Goal: Information Seeking & Learning: Learn about a topic

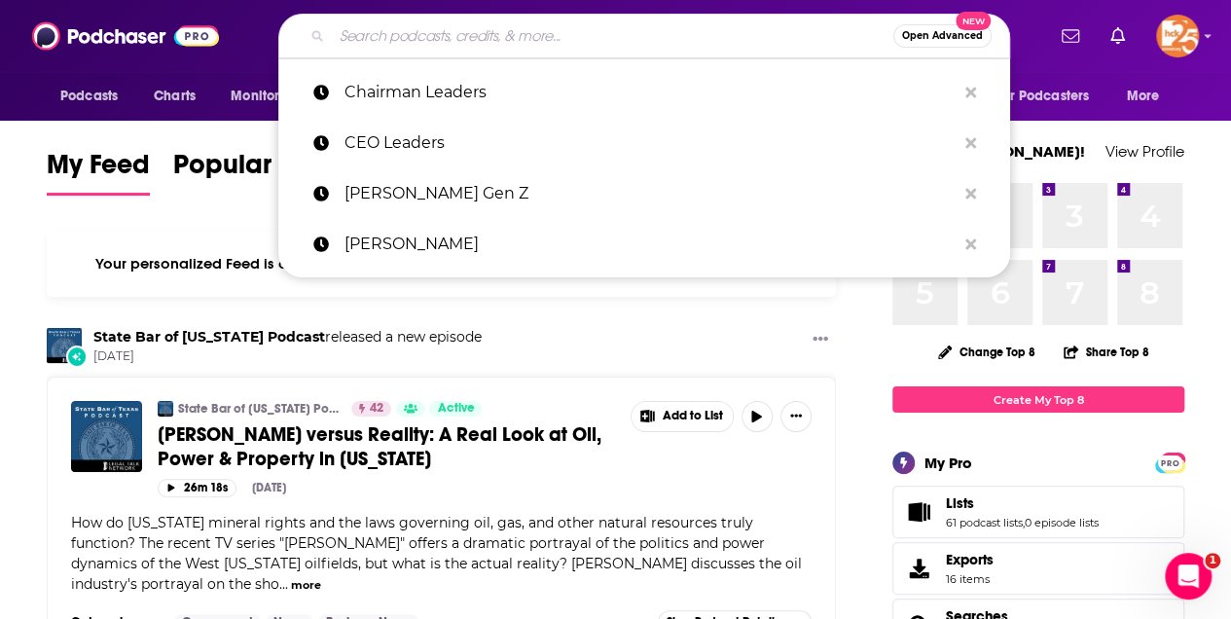
click at [420, 36] on input "Search podcasts, credits, & more..." at bounding box center [613, 35] width 562 height 31
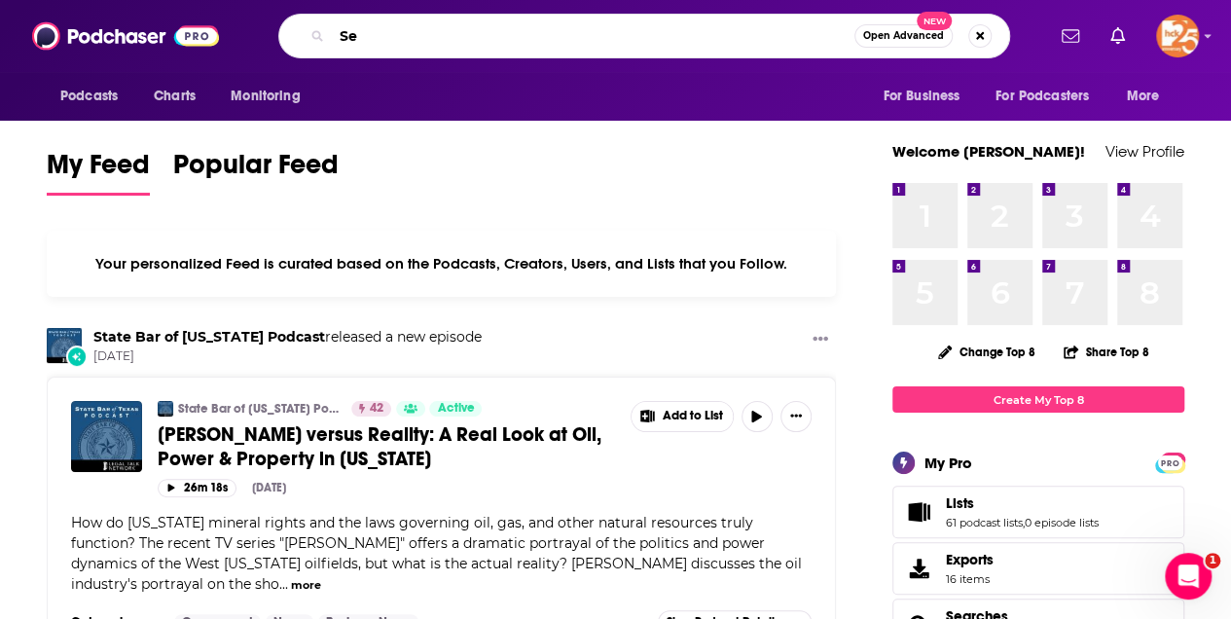
type input "S"
type input "Chairman leadership"
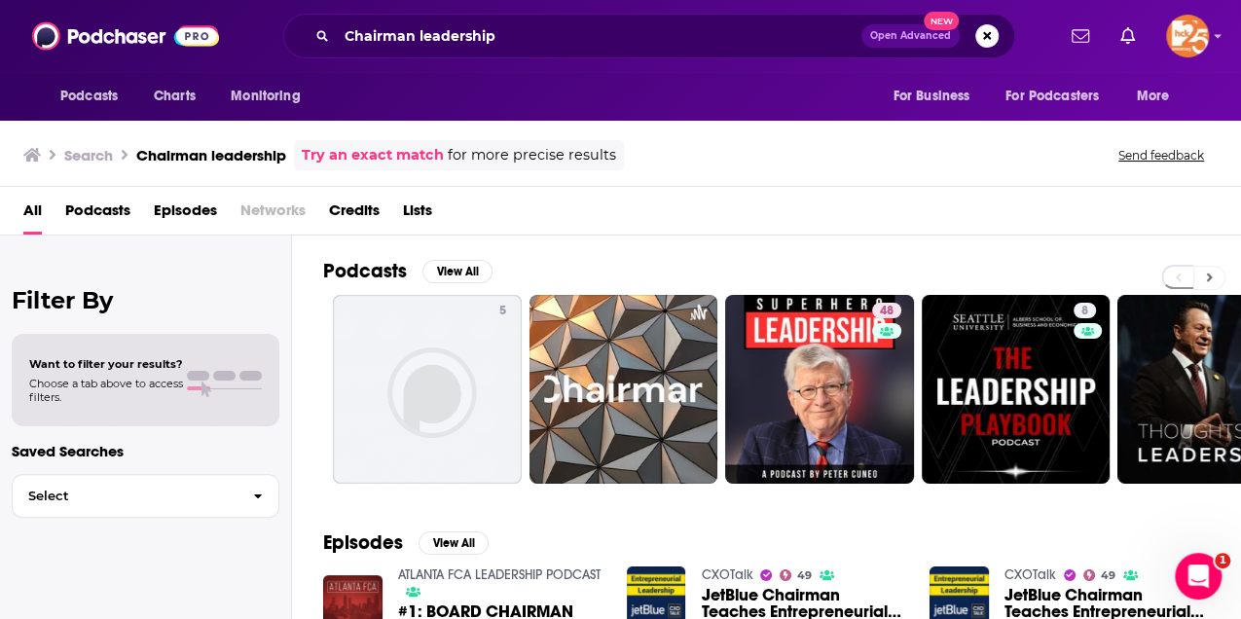
click at [1208, 274] on icon at bounding box center [1210, 278] width 6 height 9
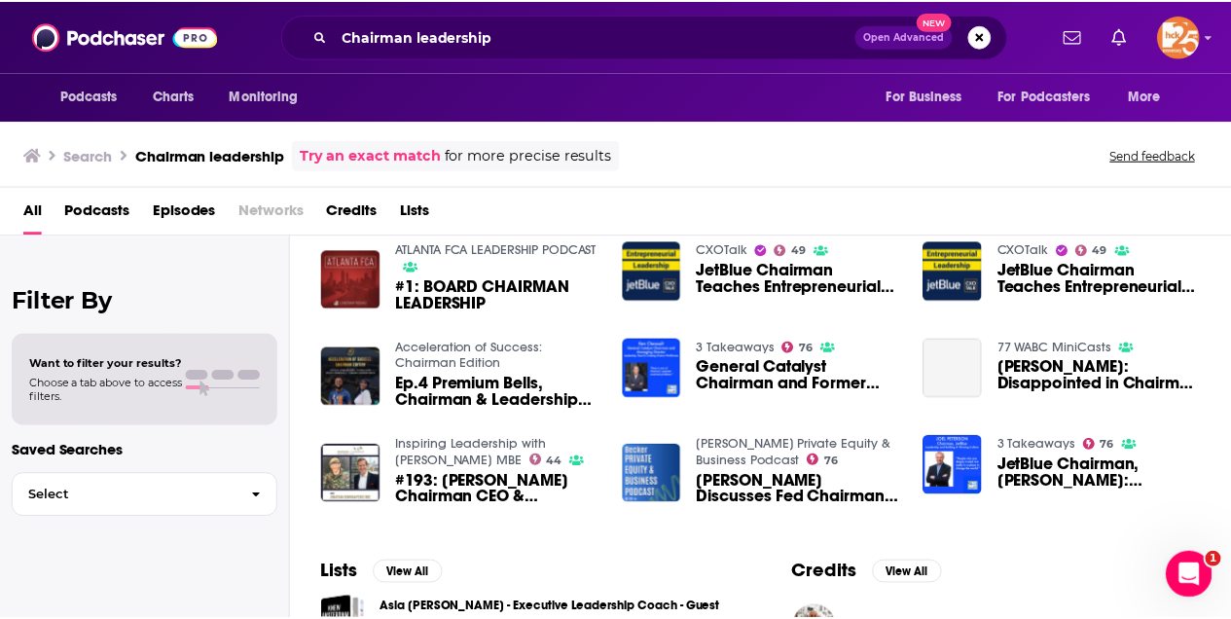
scroll to position [324, 0]
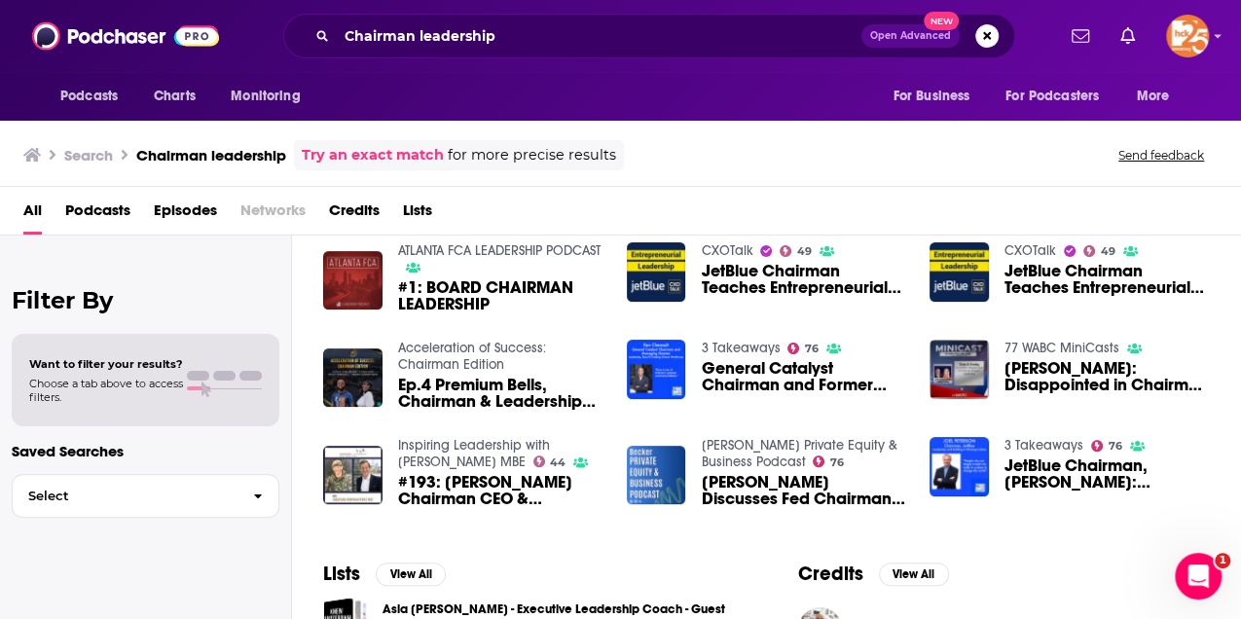
click at [1058, 440] on div "Podcasts Charts Monitoring Chairman leadership Open Advanced New For Business F…" at bounding box center [620, 309] width 1241 height 619
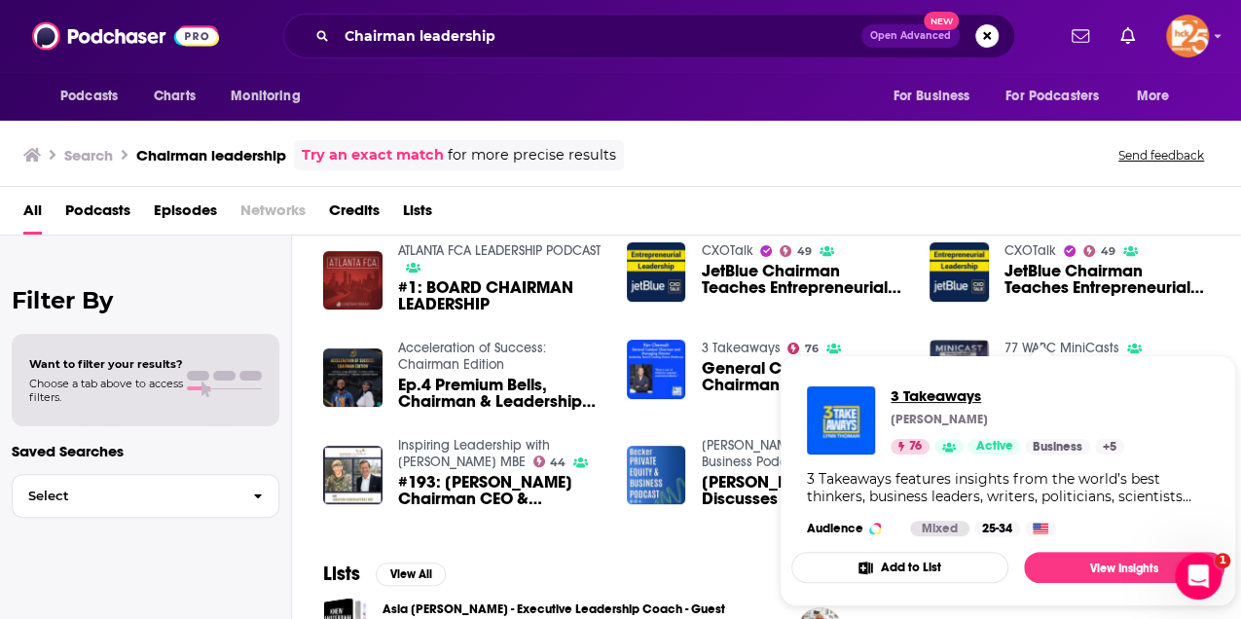
click at [923, 392] on span "3 Takeaways" at bounding box center [1008, 395] width 234 height 18
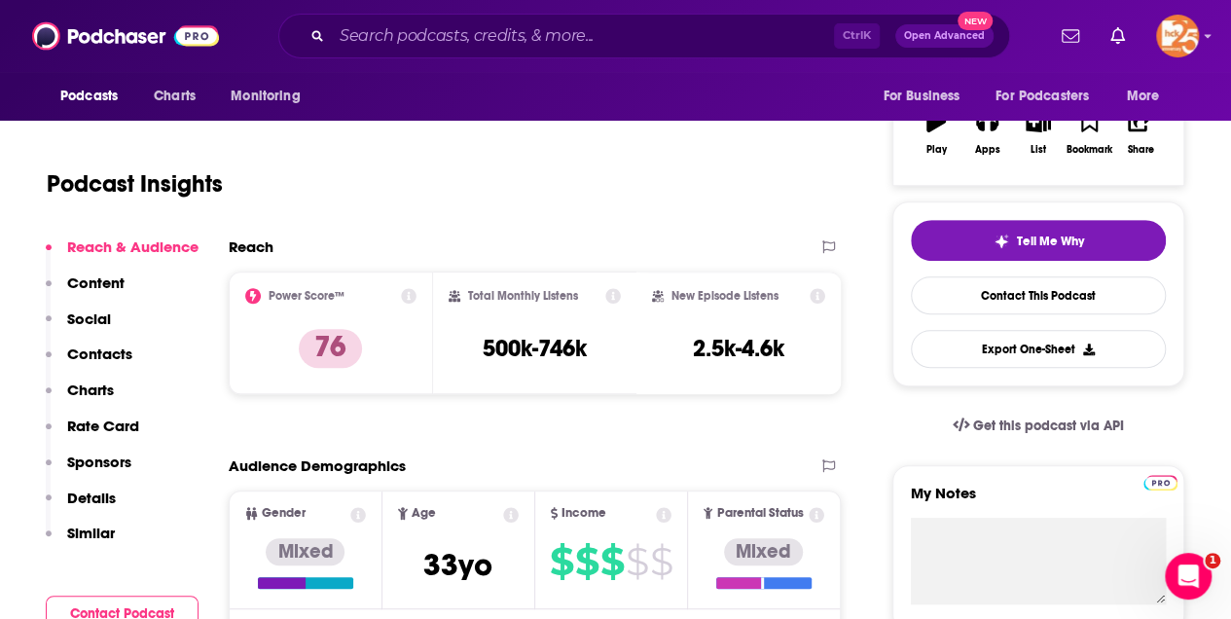
scroll to position [195, 0]
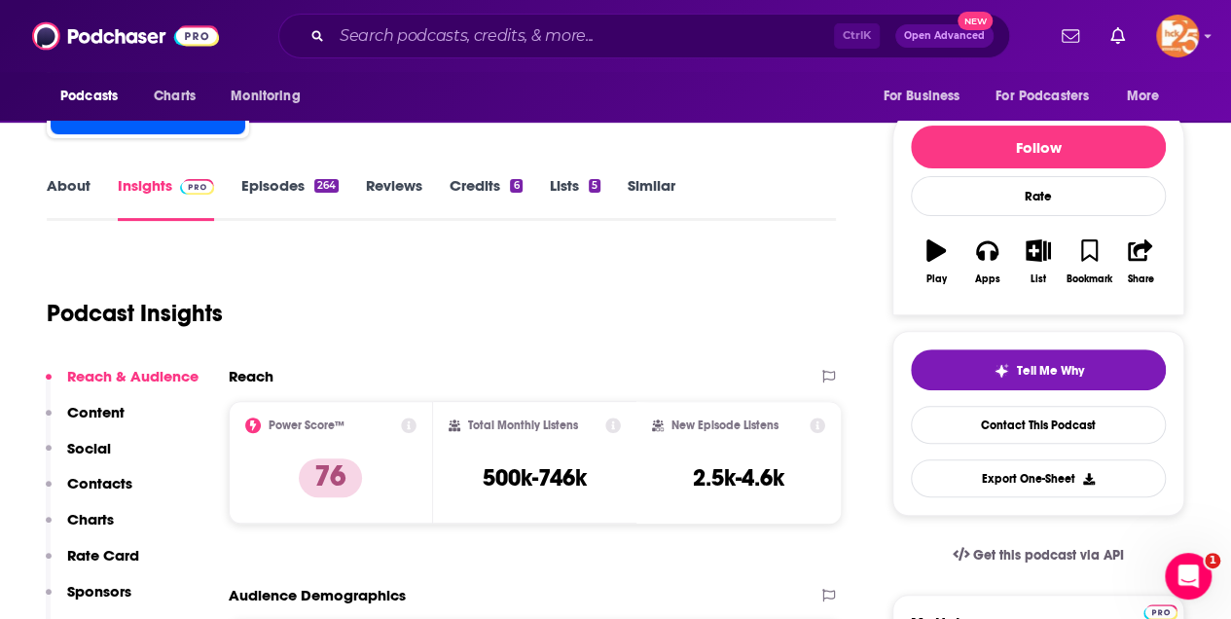
click at [70, 189] on link "About" at bounding box center [69, 198] width 44 height 45
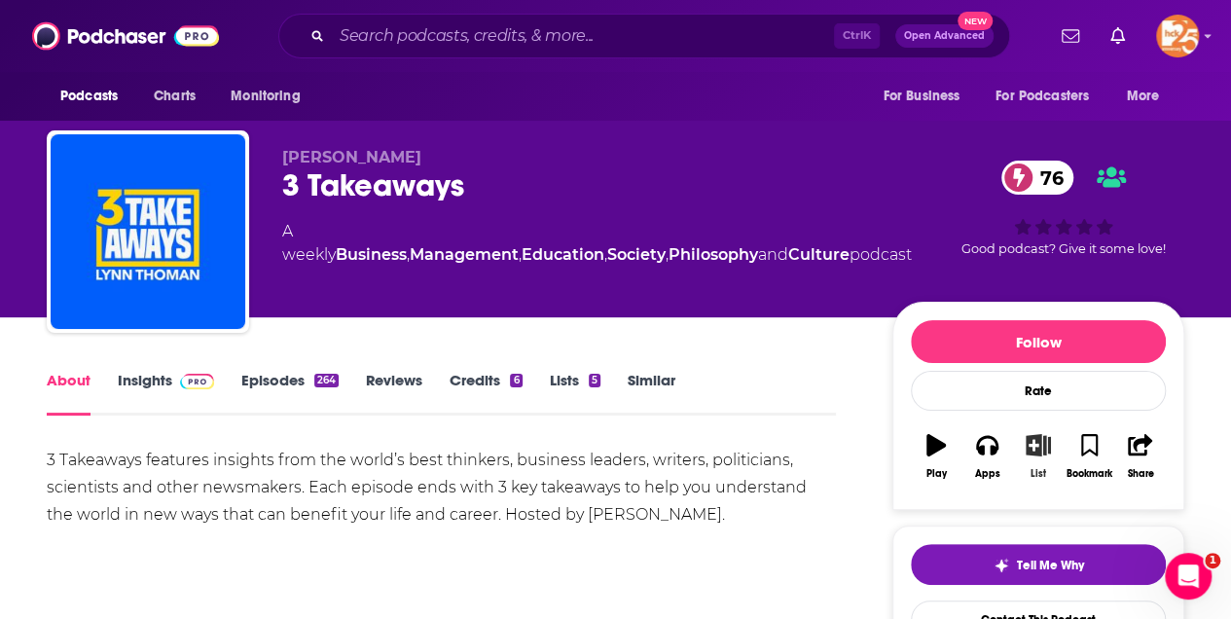
click at [1039, 434] on icon "button" at bounding box center [1039, 444] width 24 height 21
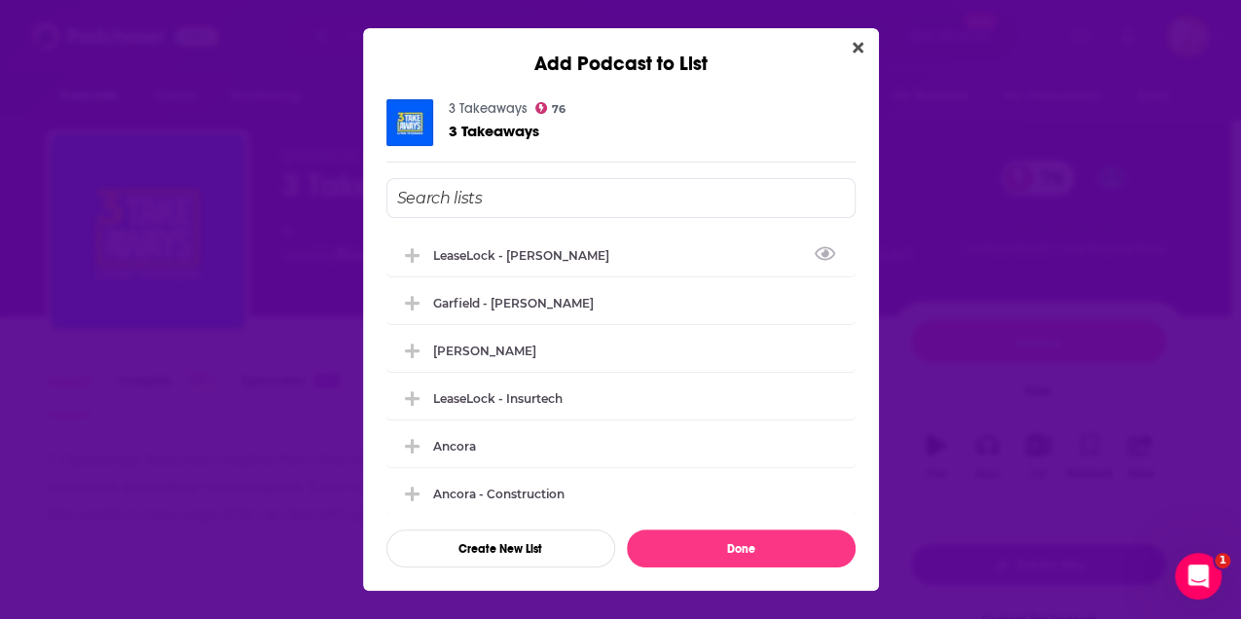
click at [485, 204] on input "Add Podcast To List" at bounding box center [620, 198] width 469 height 40
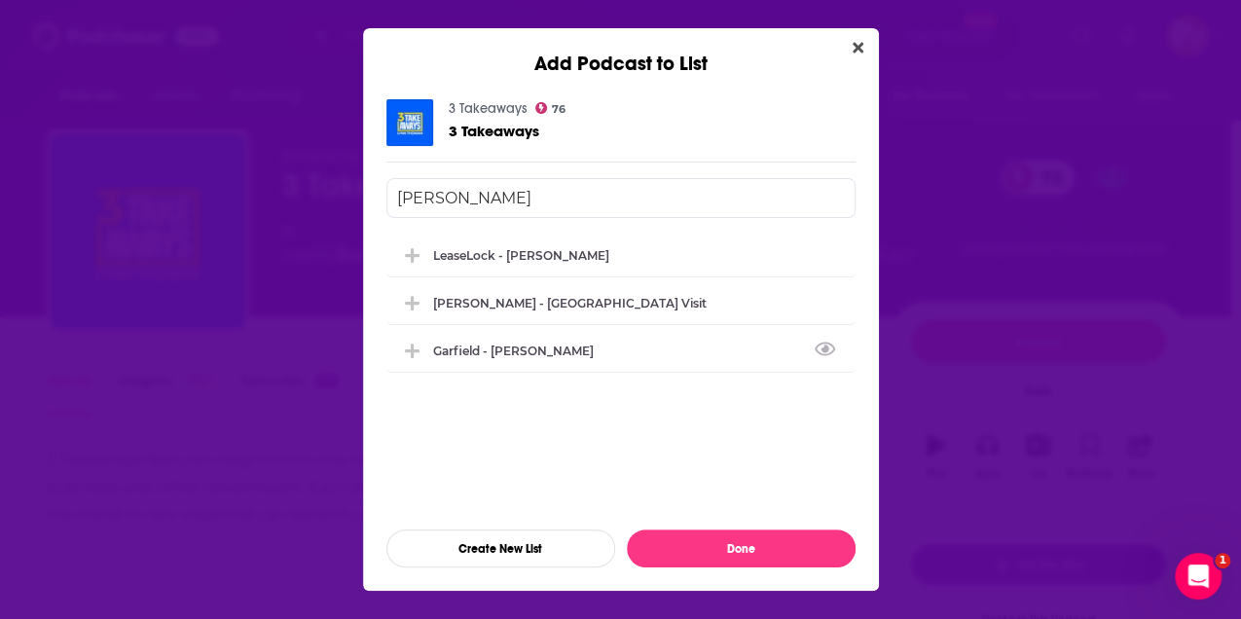
type input "[PERSON_NAME]"
click at [391, 153] on div "3 Takeaways 76 3 Takeaways [PERSON_NAME] - [PERSON_NAME] [PERSON_NAME] - [GEOGR…" at bounding box center [620, 333] width 469 height 468
click at [543, 255] on div "LeaseLock - [PERSON_NAME]" at bounding box center [527, 254] width 188 height 15
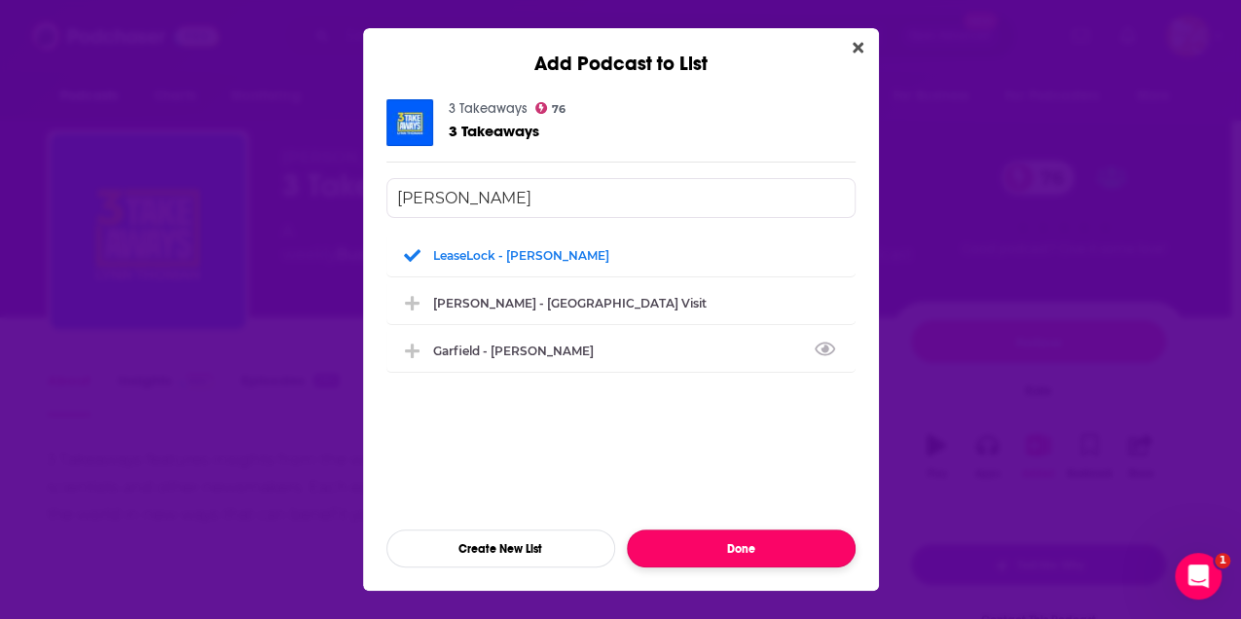
click at [755, 553] on button "Done" at bounding box center [741, 548] width 229 height 38
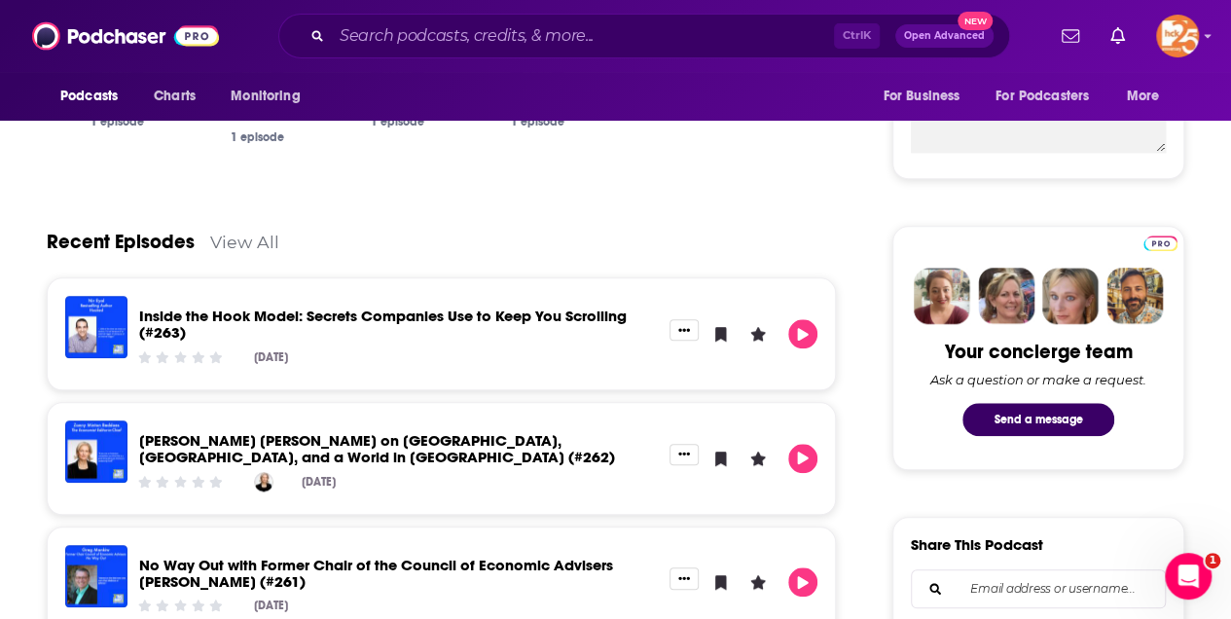
scroll to position [779, 0]
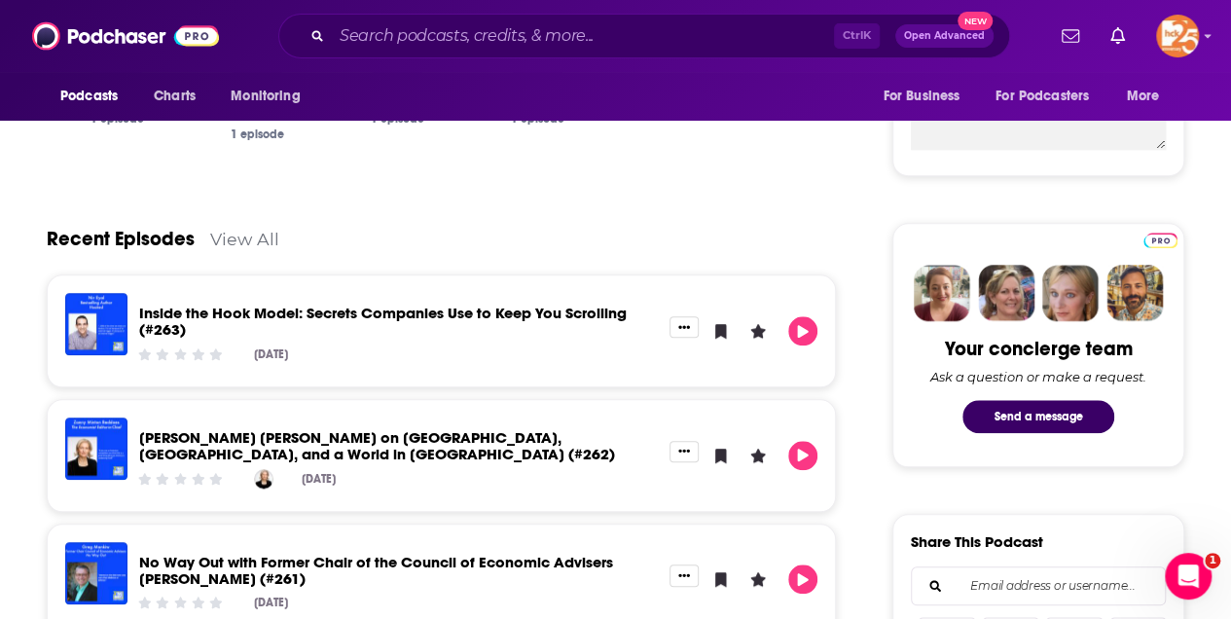
click at [253, 236] on link "View All" at bounding box center [244, 239] width 69 height 20
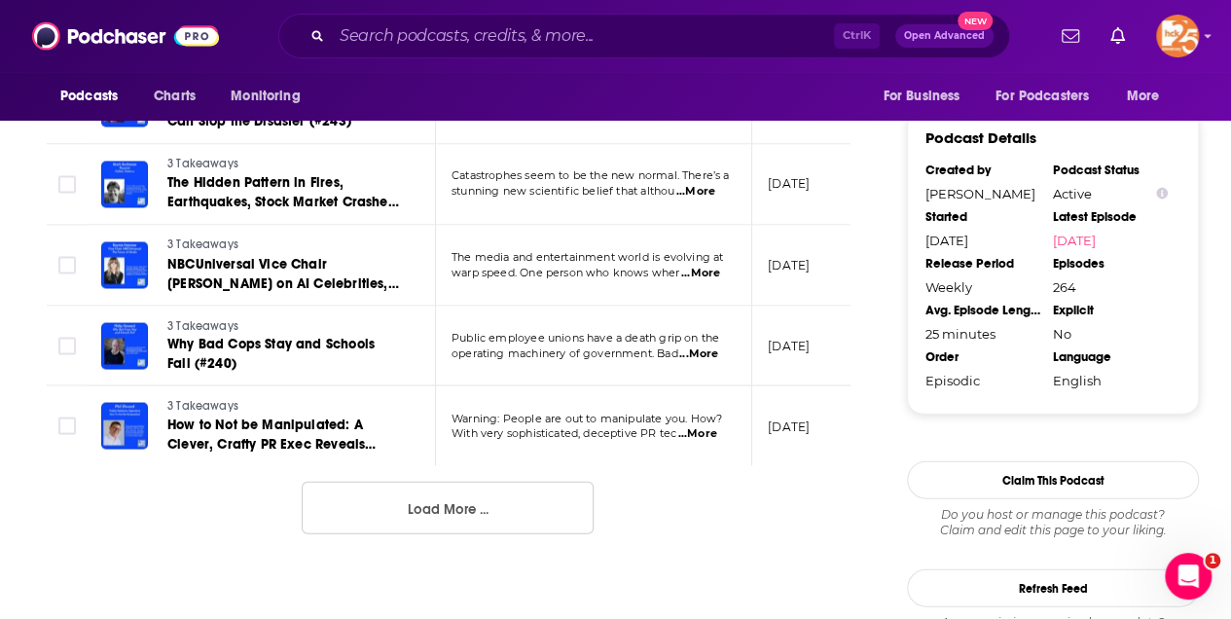
scroll to position [2141, 0]
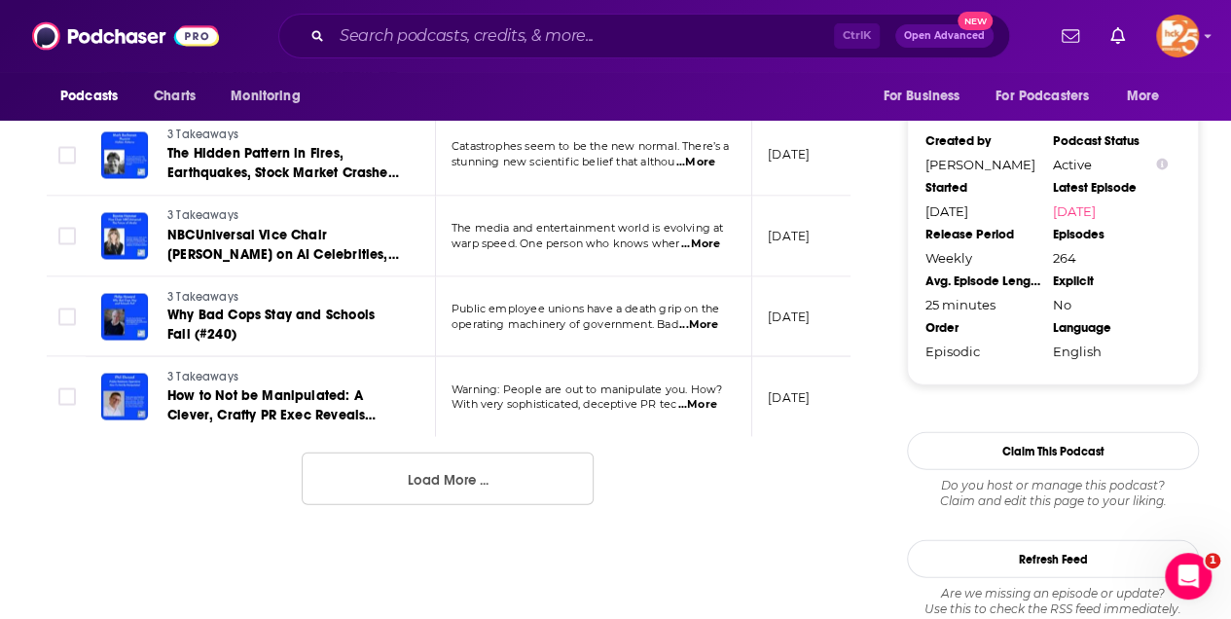
click at [461, 481] on button "Load More ..." at bounding box center [448, 479] width 292 height 53
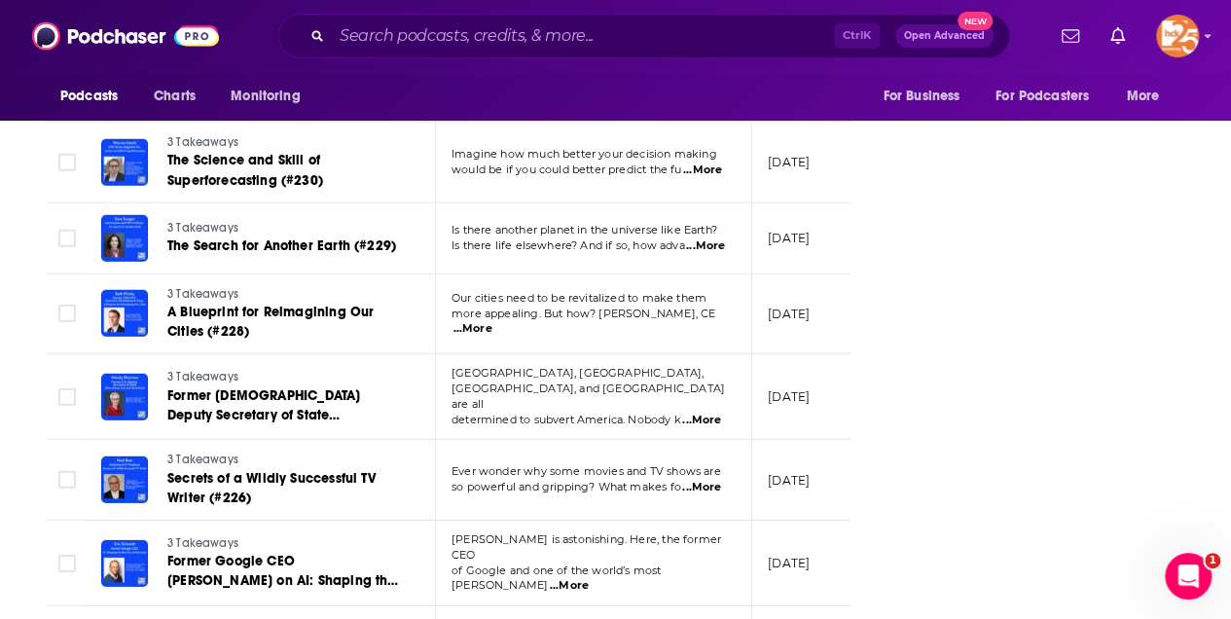
scroll to position [2938, 0]
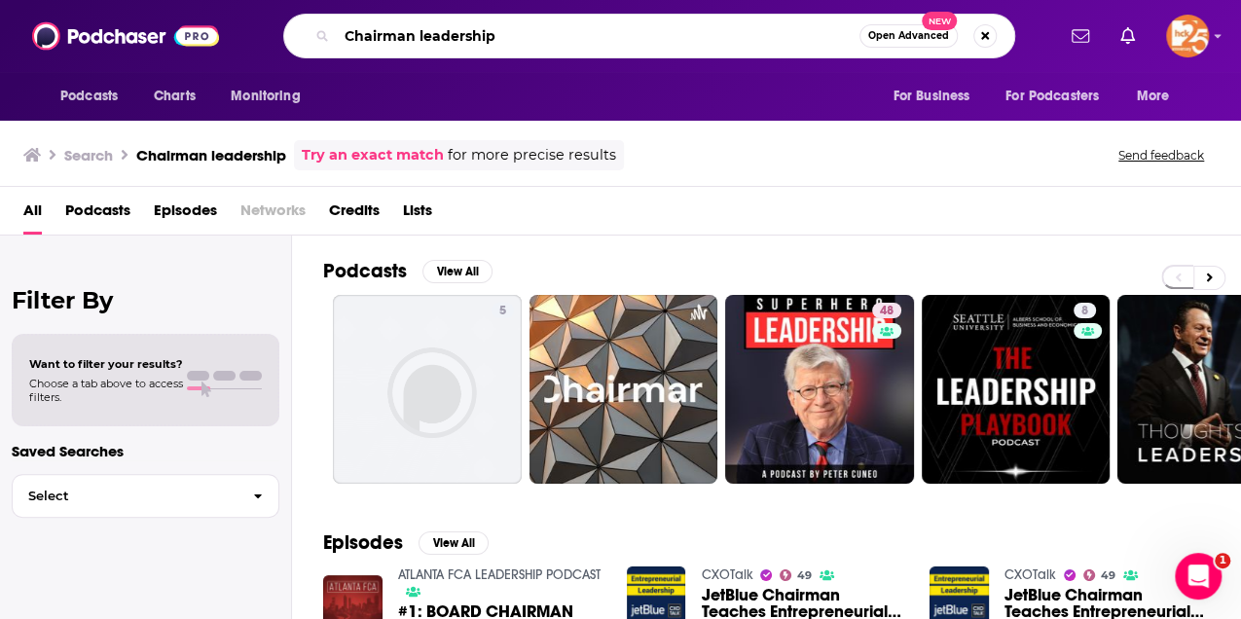
drag, startPoint x: 504, startPoint y: 34, endPoint x: 319, endPoint y: 14, distance: 186.1
click at [321, 14] on div "Chairman leadership Open Advanced New" at bounding box center [649, 36] width 732 height 45
type input "Company chairman"
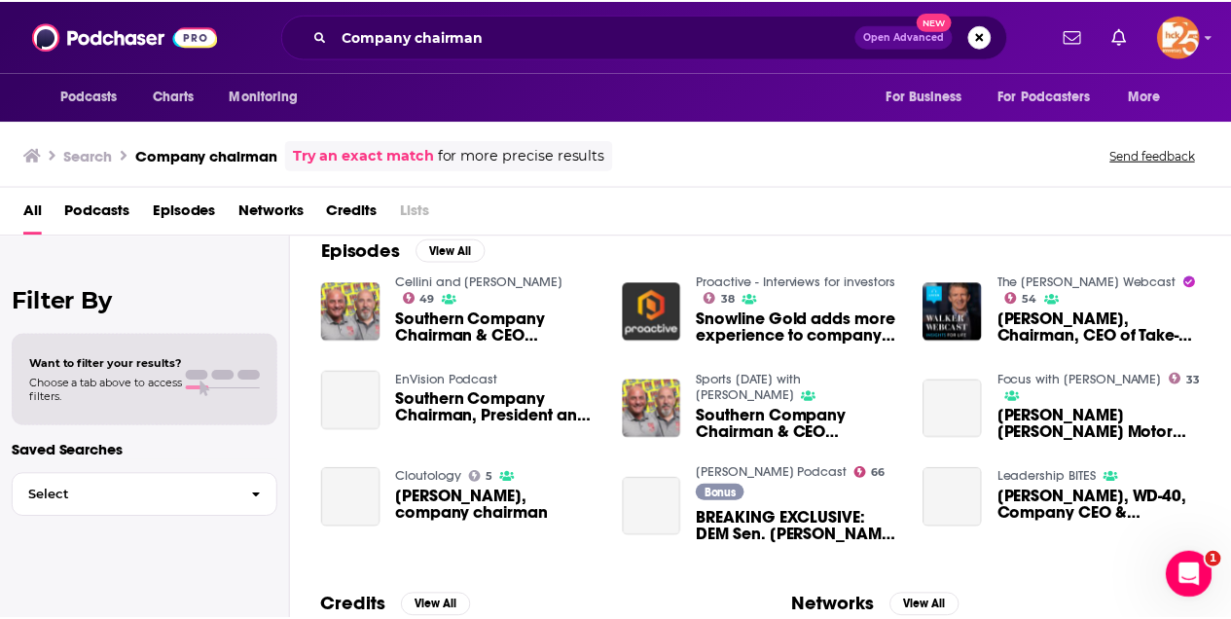
scroll to position [324, 0]
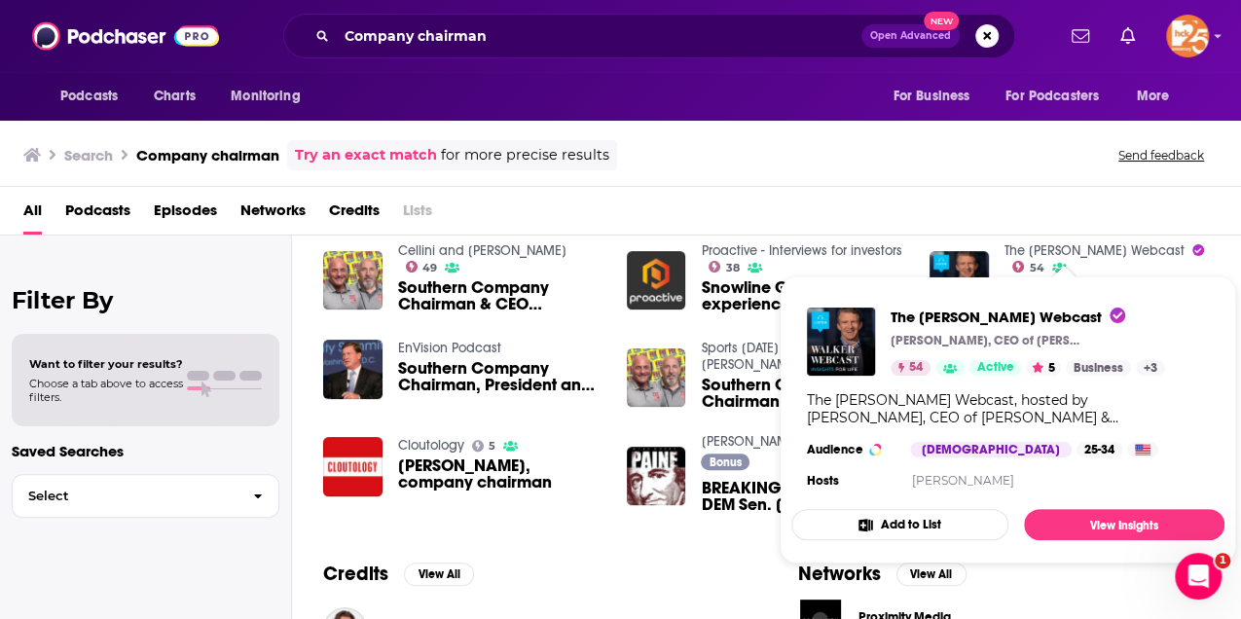
click at [1077, 245] on link "The [PERSON_NAME] Webcast" at bounding box center [1094, 250] width 180 height 17
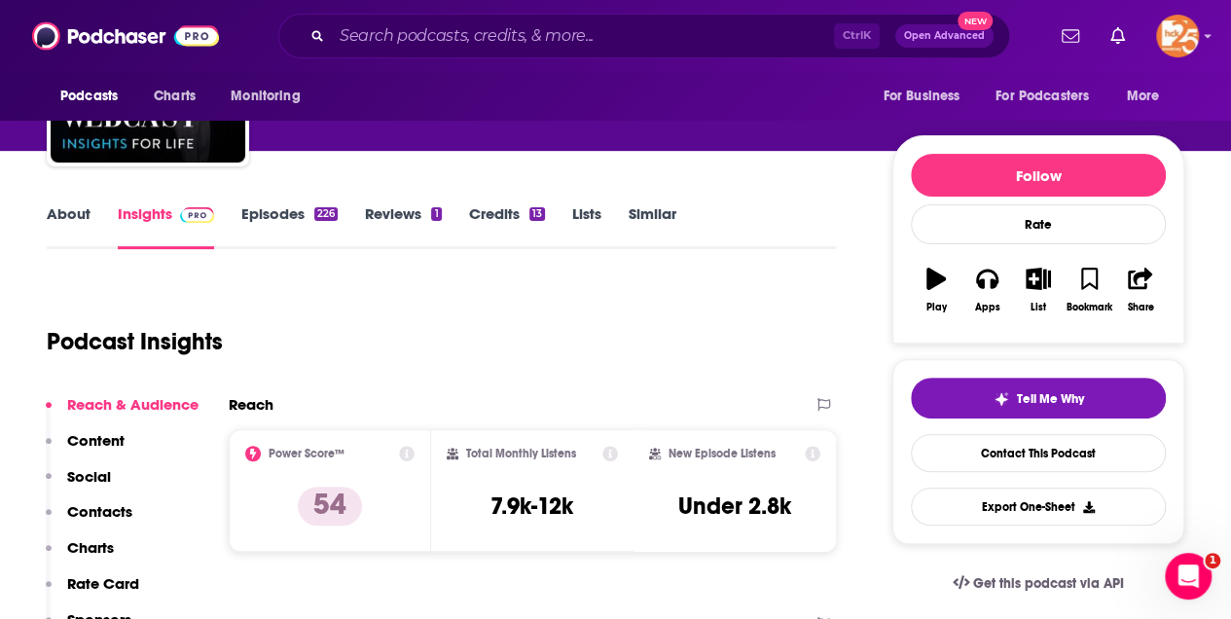
scroll to position [129, 0]
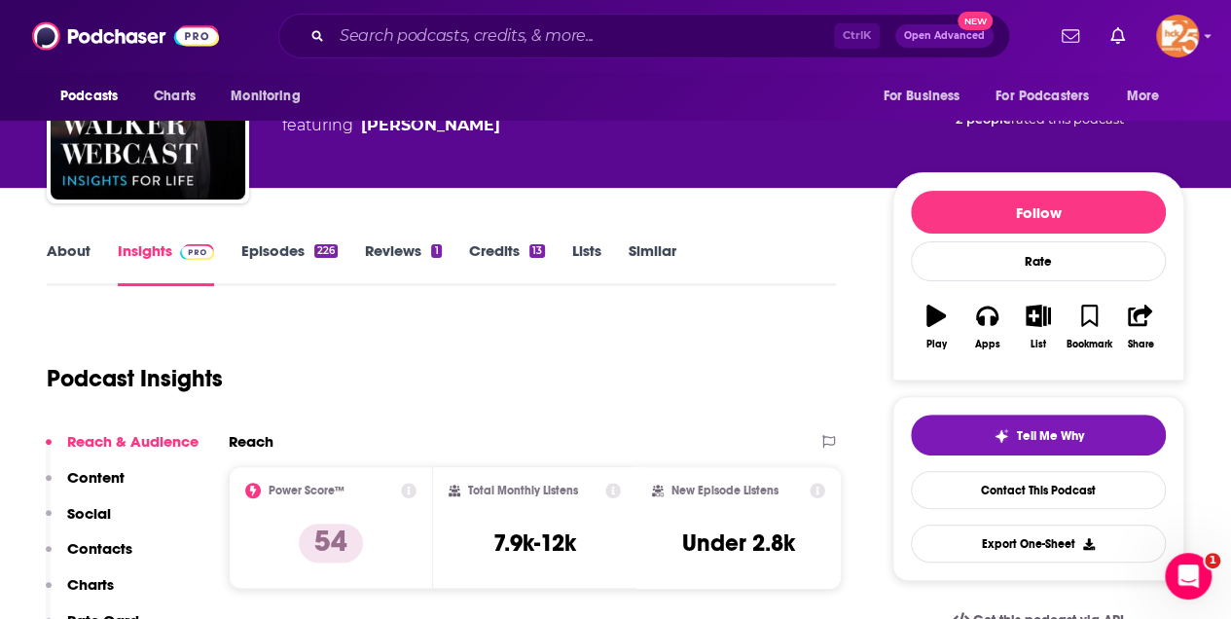
click at [72, 250] on link "About" at bounding box center [69, 263] width 44 height 45
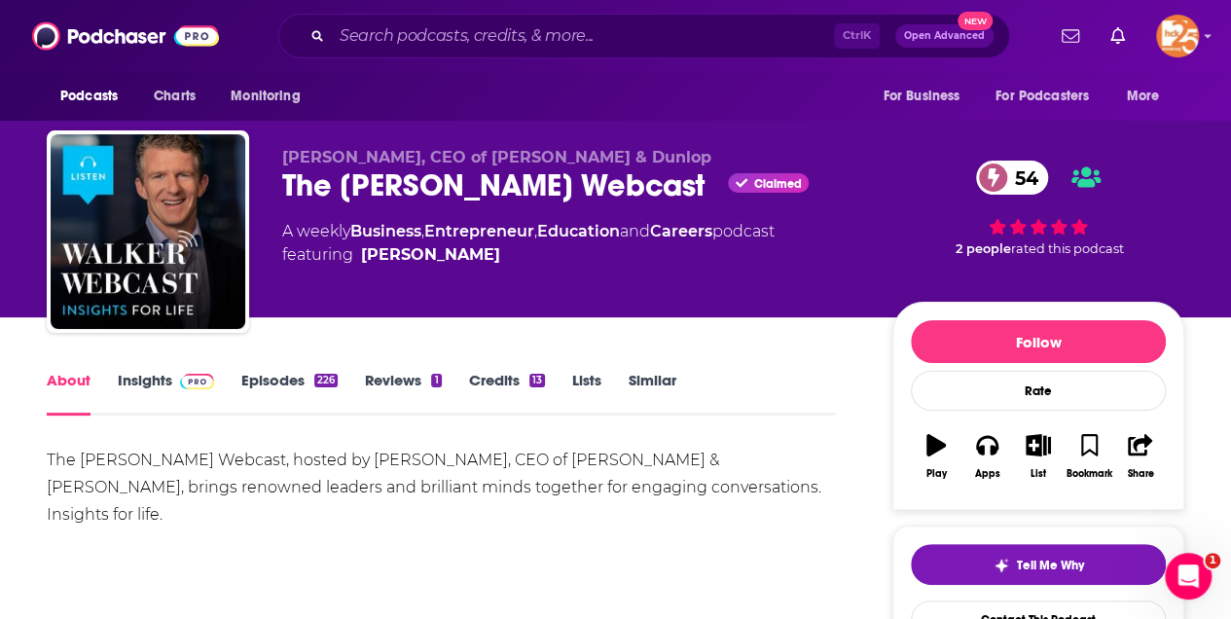
click at [273, 376] on link "Episodes 226" at bounding box center [289, 393] width 96 height 45
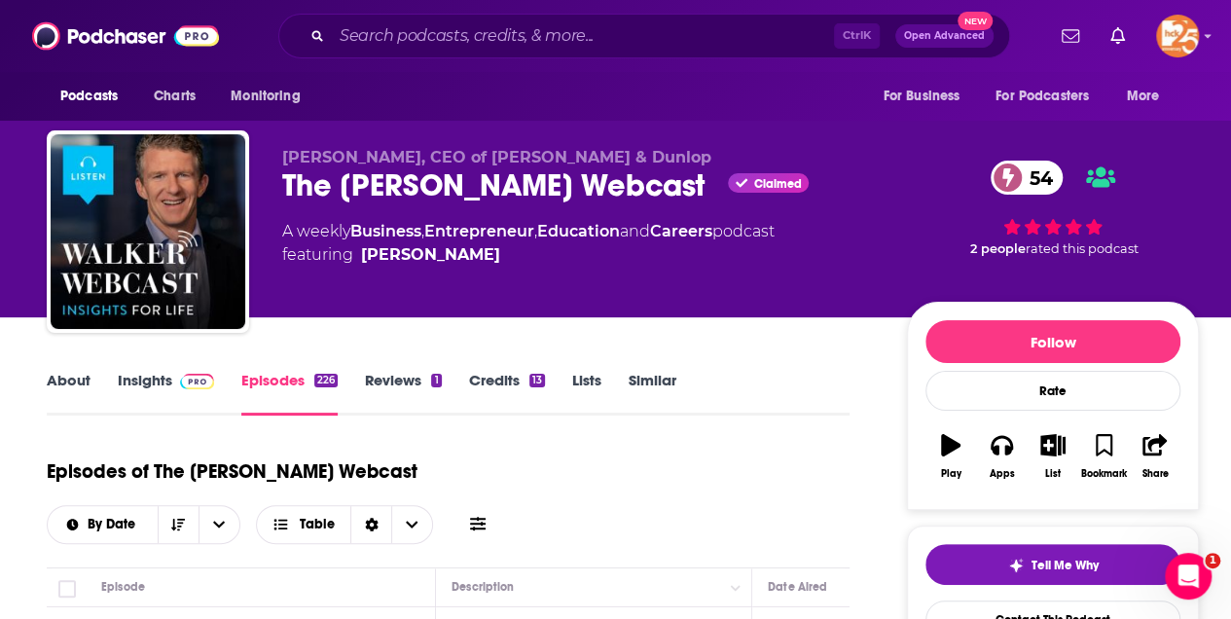
click at [155, 382] on link "Insights" at bounding box center [166, 393] width 96 height 45
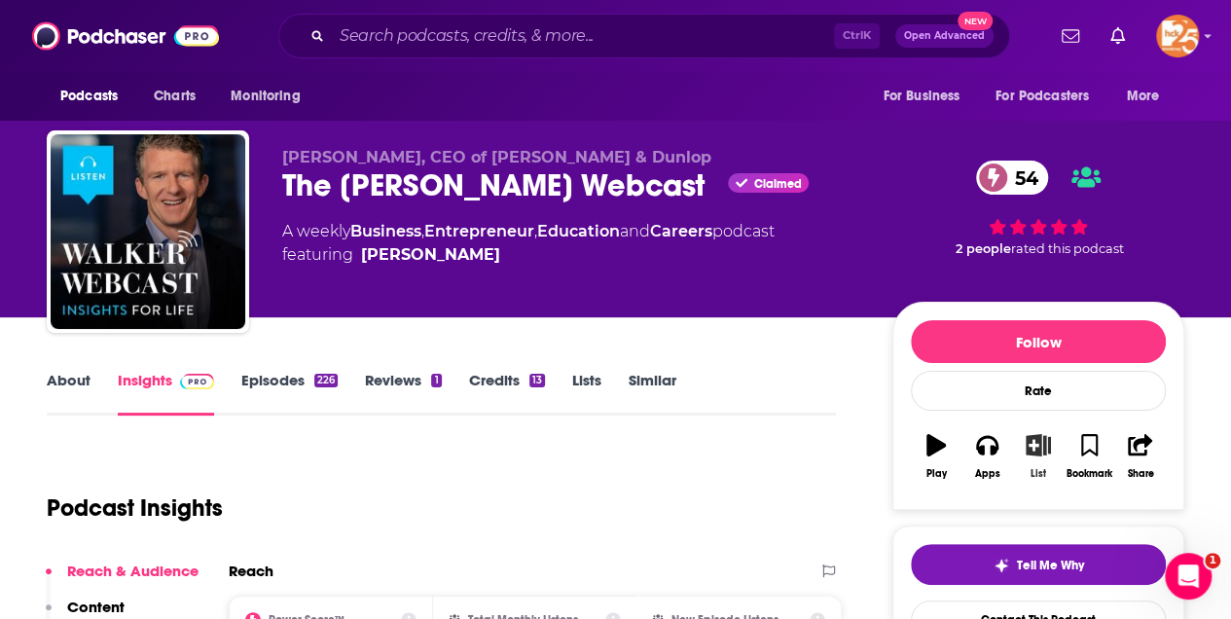
click at [1041, 437] on icon "button" at bounding box center [1038, 444] width 24 height 21
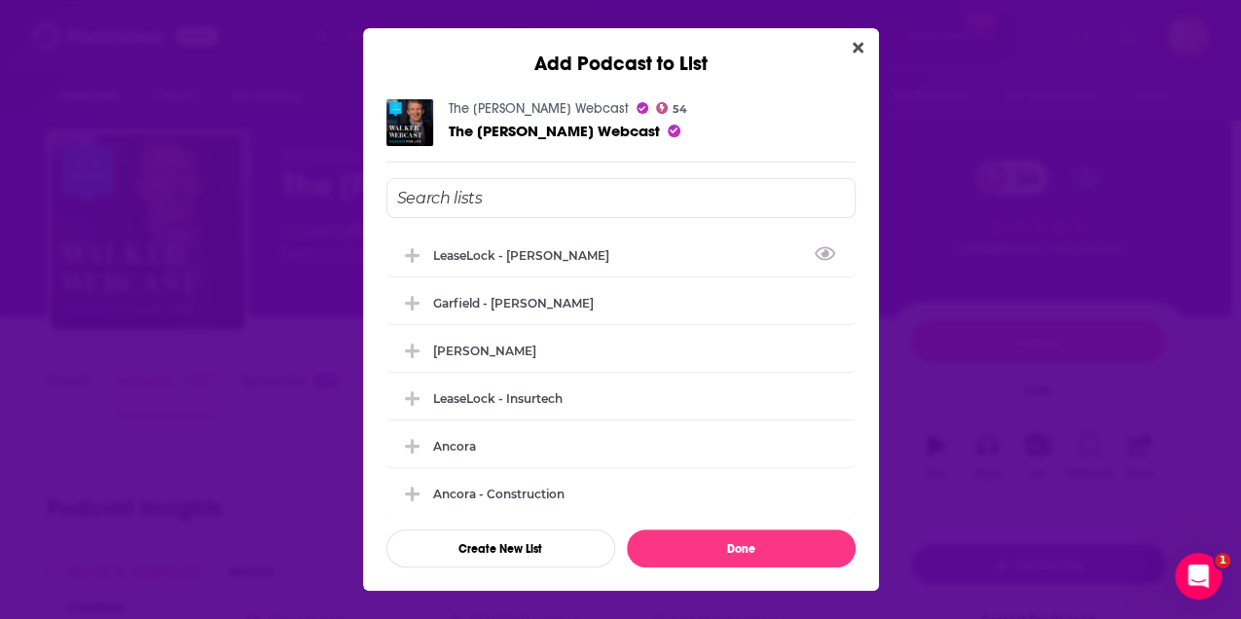
click at [426, 201] on input "Add Podcast To List" at bounding box center [620, 198] width 469 height 40
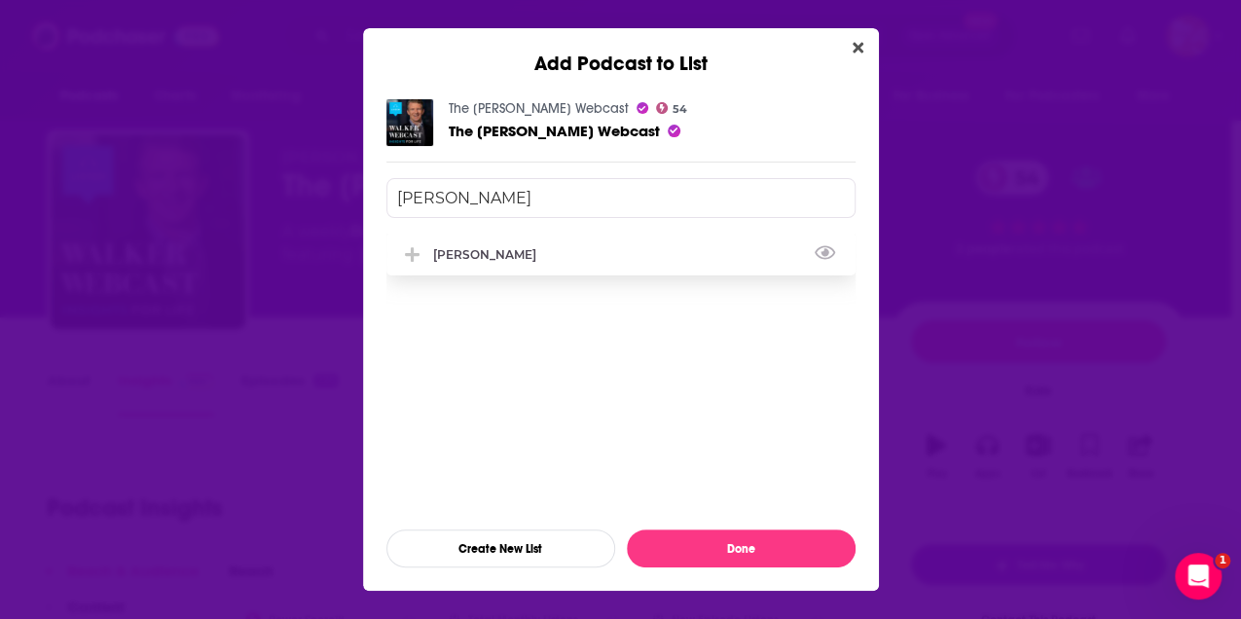
click at [436, 248] on div "[PERSON_NAME]" at bounding box center [490, 254] width 115 height 15
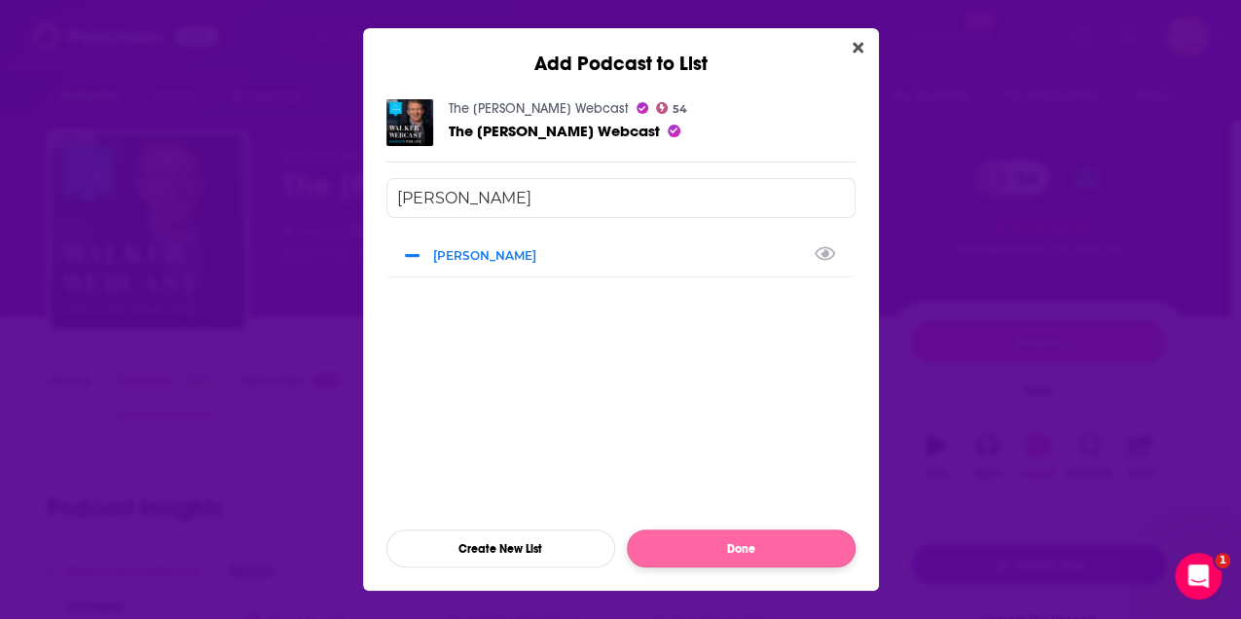
type input "[PERSON_NAME]"
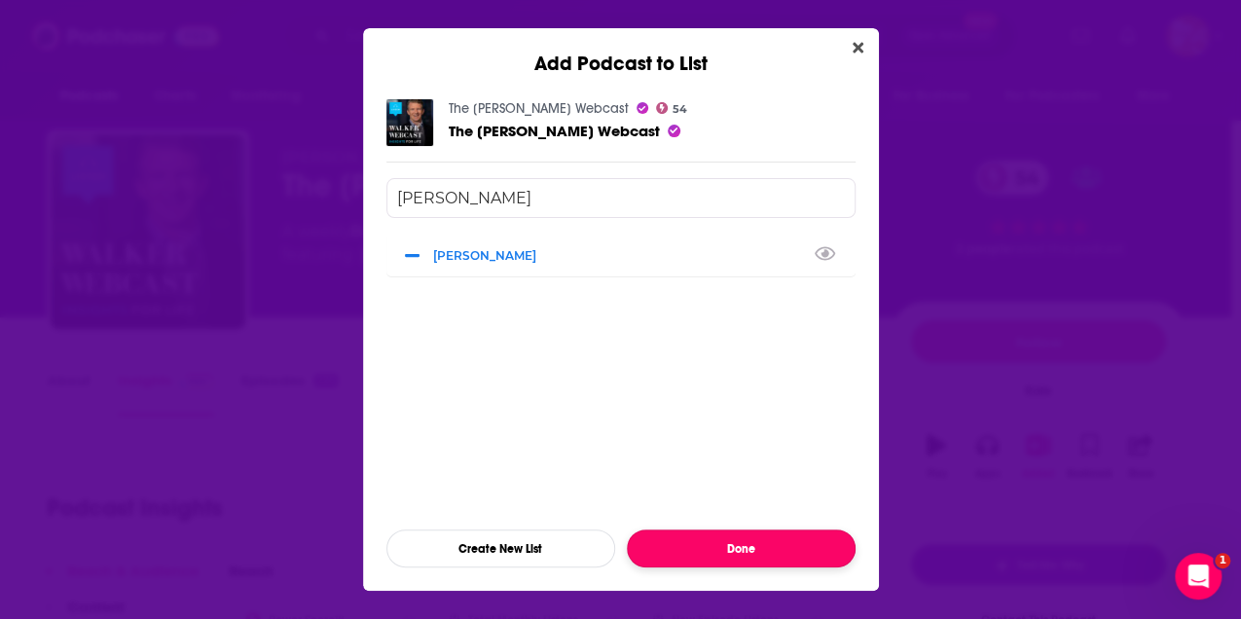
click at [769, 545] on button "Done" at bounding box center [741, 548] width 229 height 38
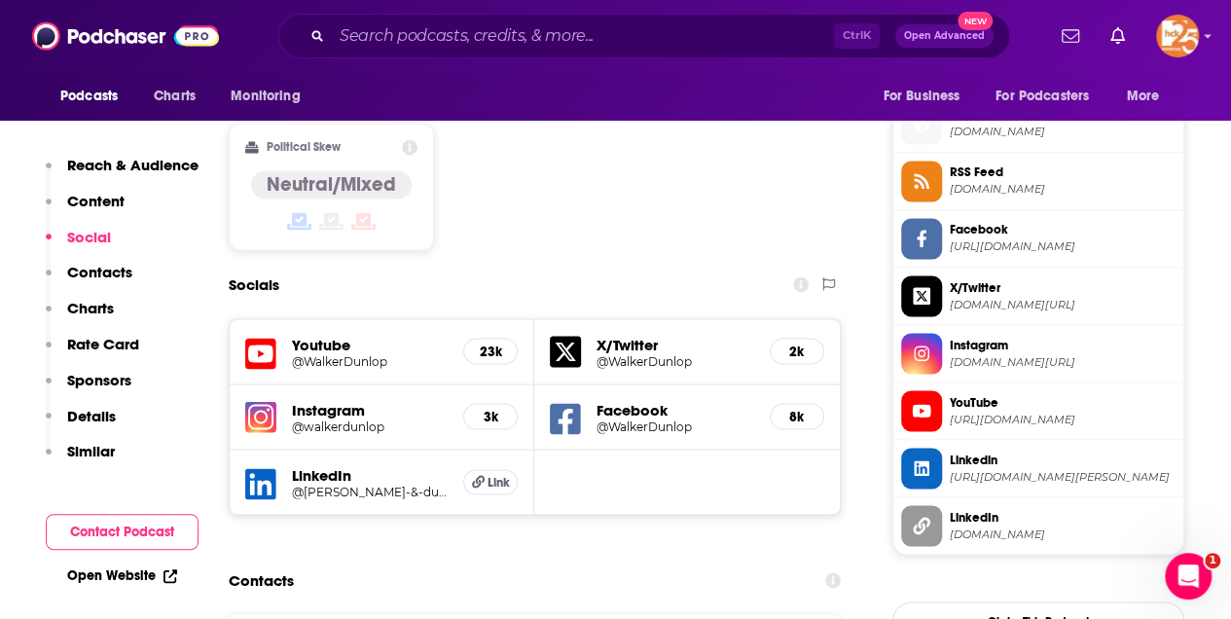
scroll to position [1881, 0]
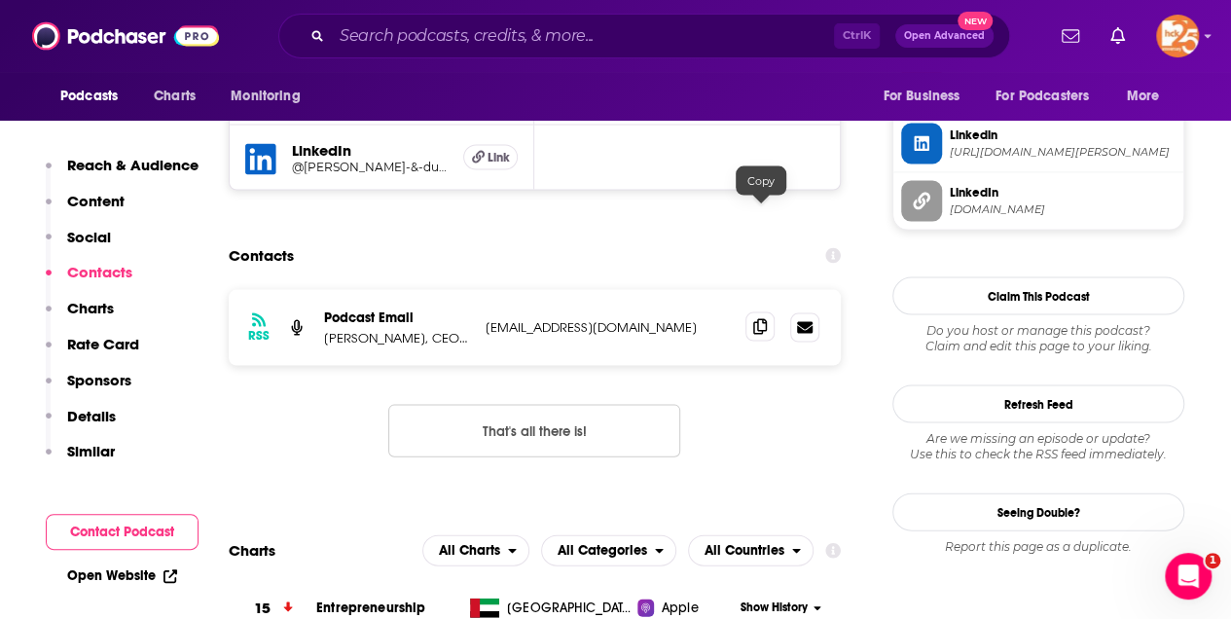
click at [766, 319] on icon at bounding box center [760, 327] width 14 height 16
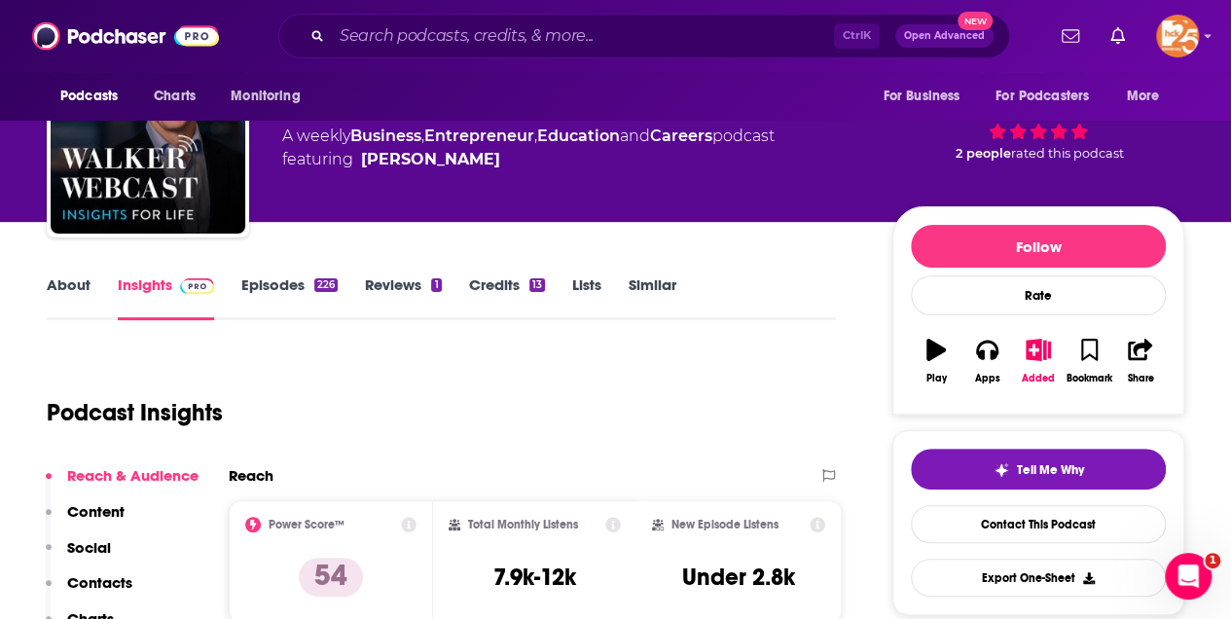
scroll to position [0, 0]
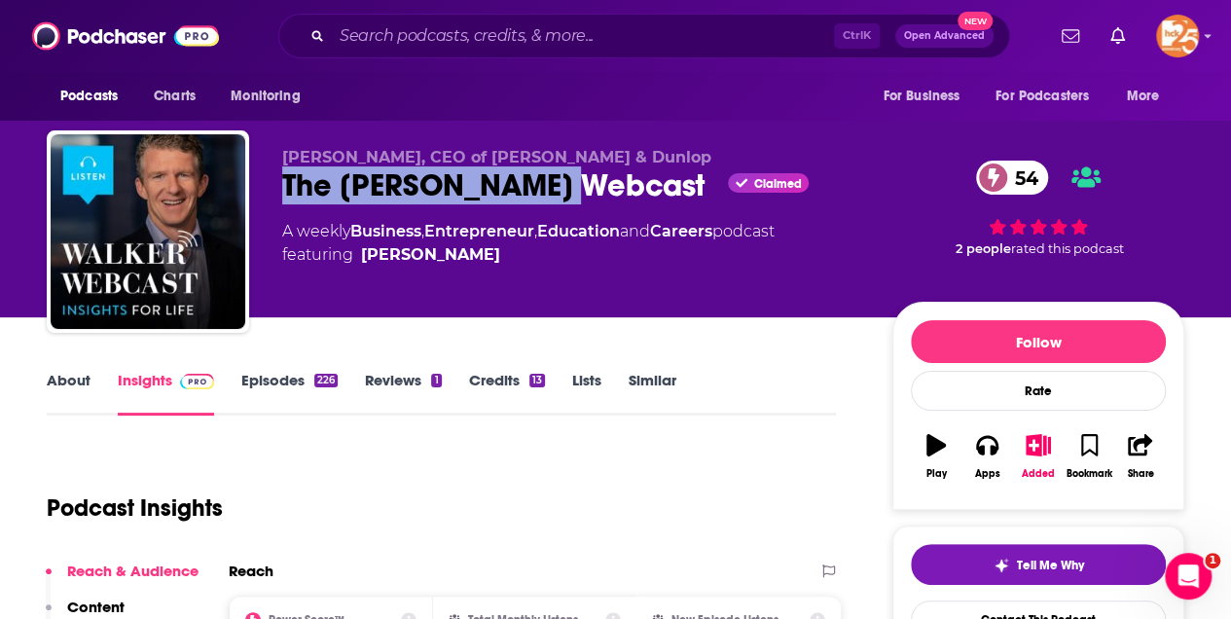
drag, startPoint x: 568, startPoint y: 190, endPoint x: 285, endPoint y: 190, distance: 283.2
click at [285, 190] on div "The [PERSON_NAME] Webcast Claimed 54" at bounding box center [571, 185] width 579 height 38
copy h2 "The [PERSON_NAME] Webcast"
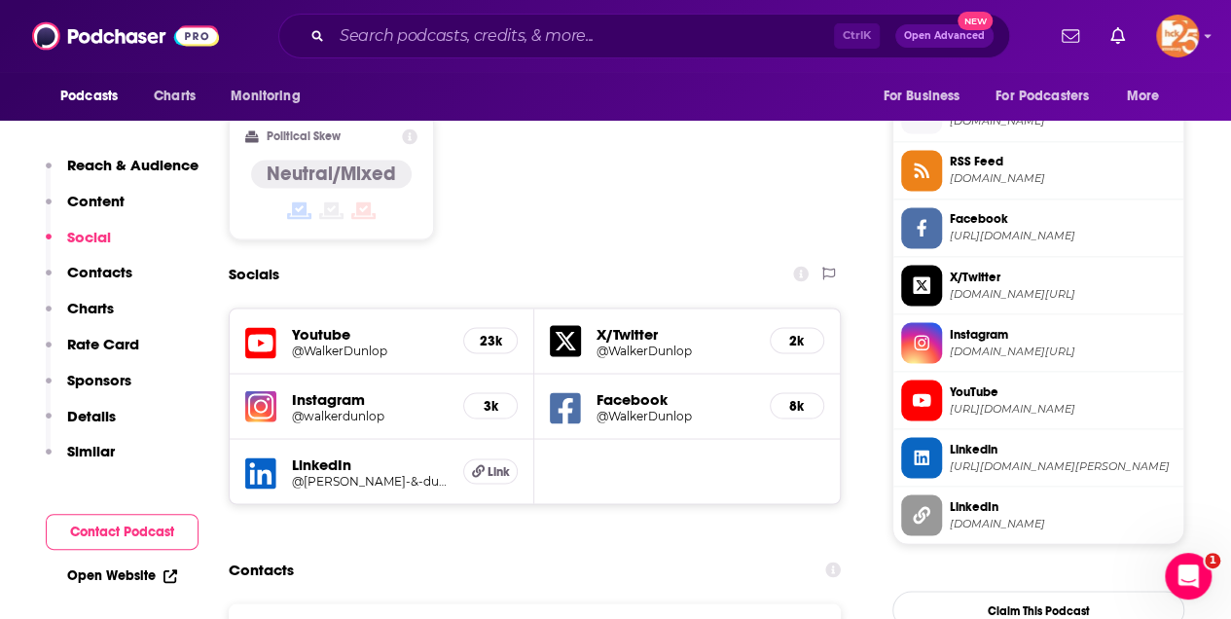
scroll to position [1752, 0]
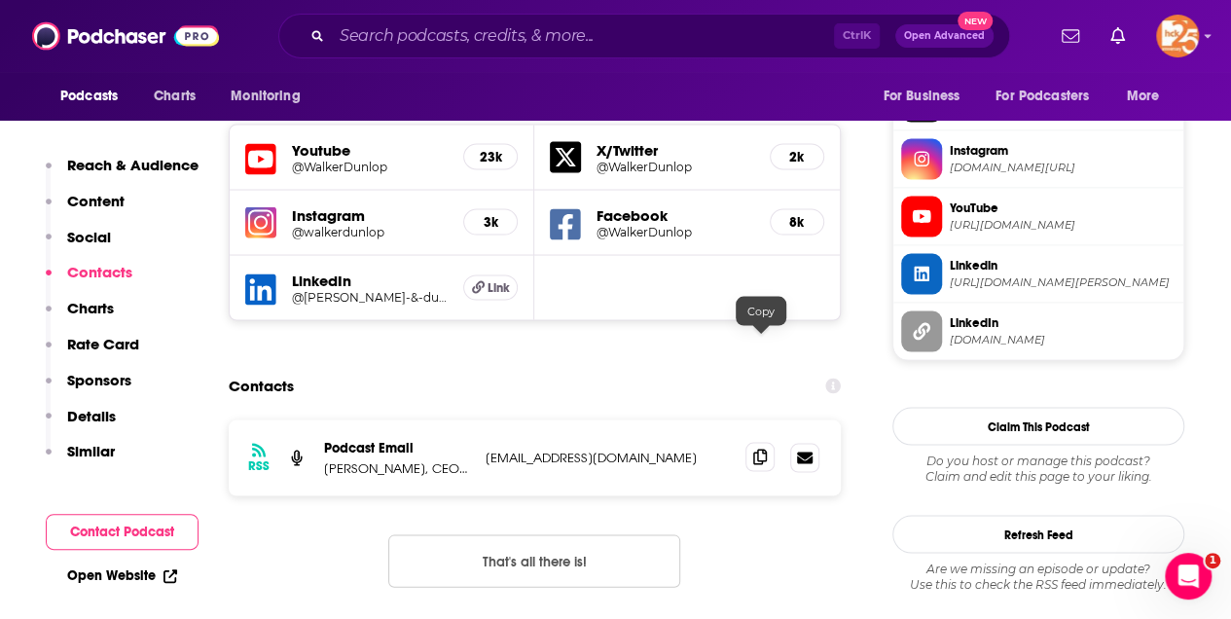
click at [759, 449] on icon at bounding box center [760, 457] width 14 height 16
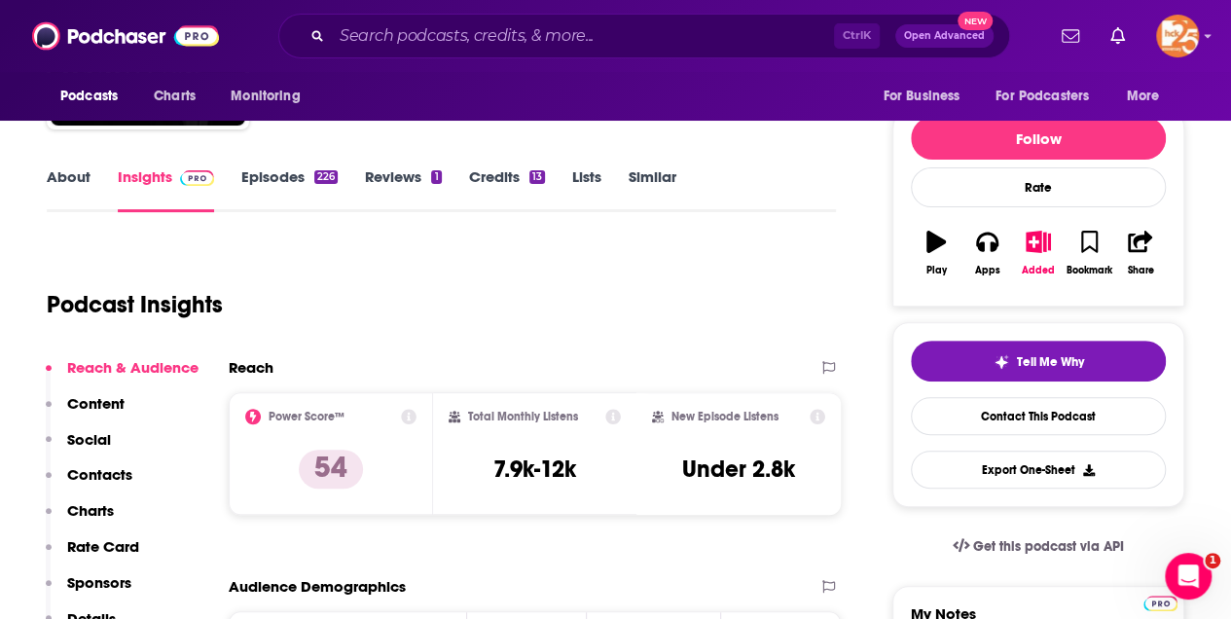
scroll to position [64, 0]
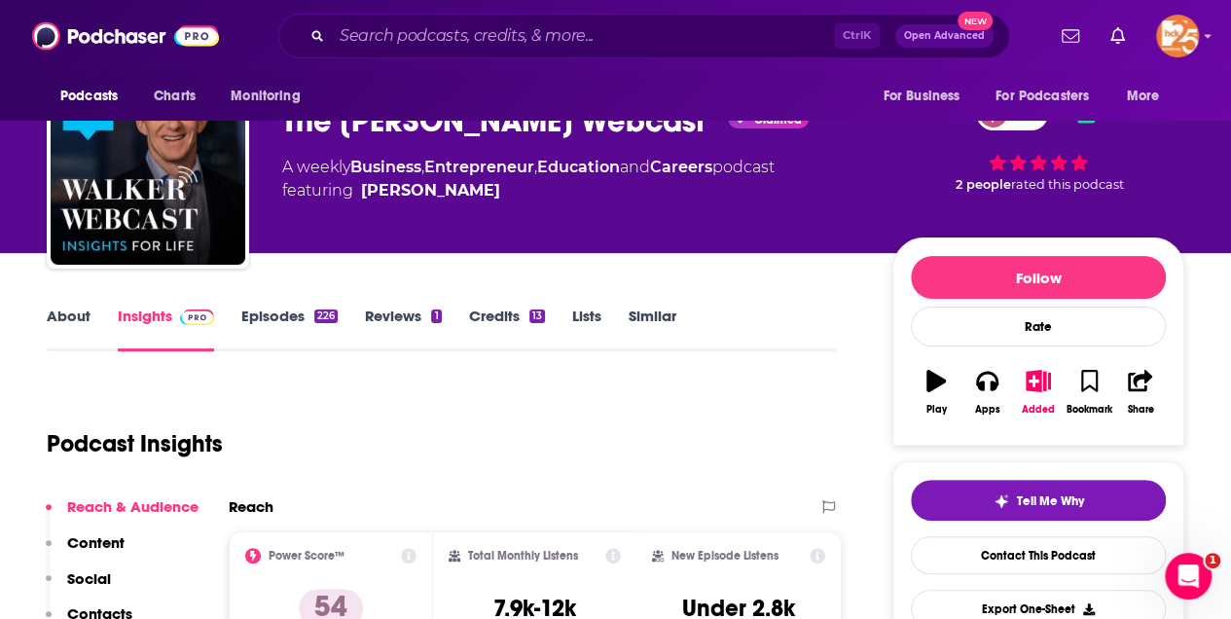
click at [72, 319] on link "About" at bounding box center [69, 329] width 44 height 45
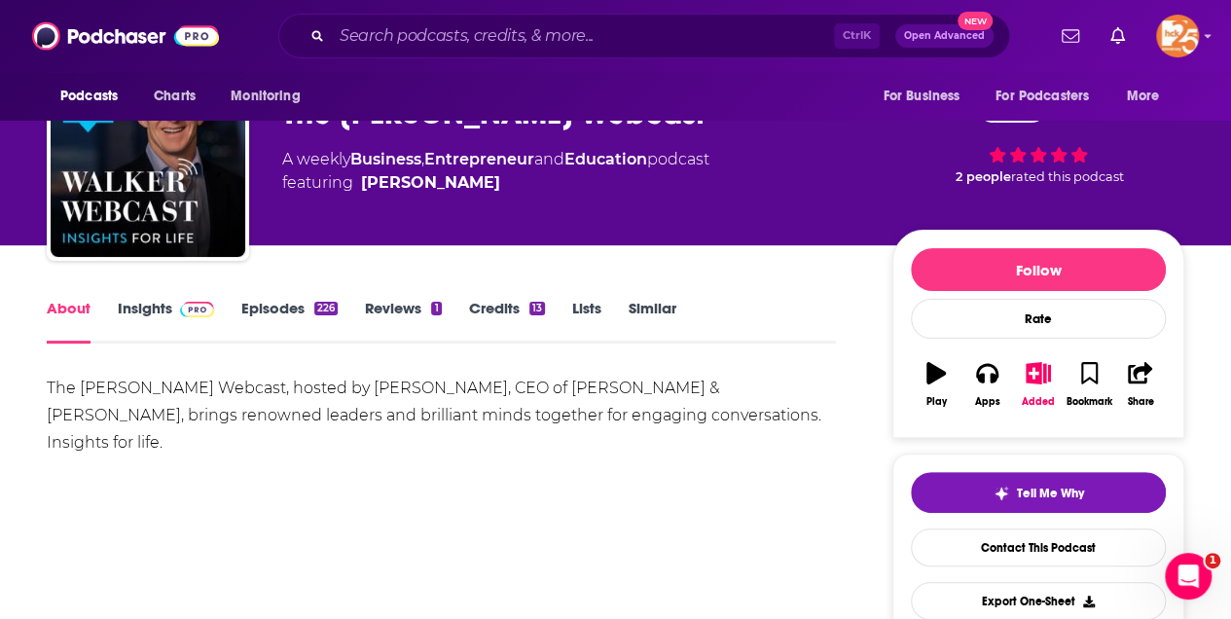
scroll to position [129, 0]
